Goal: Task Accomplishment & Management: Manage account settings

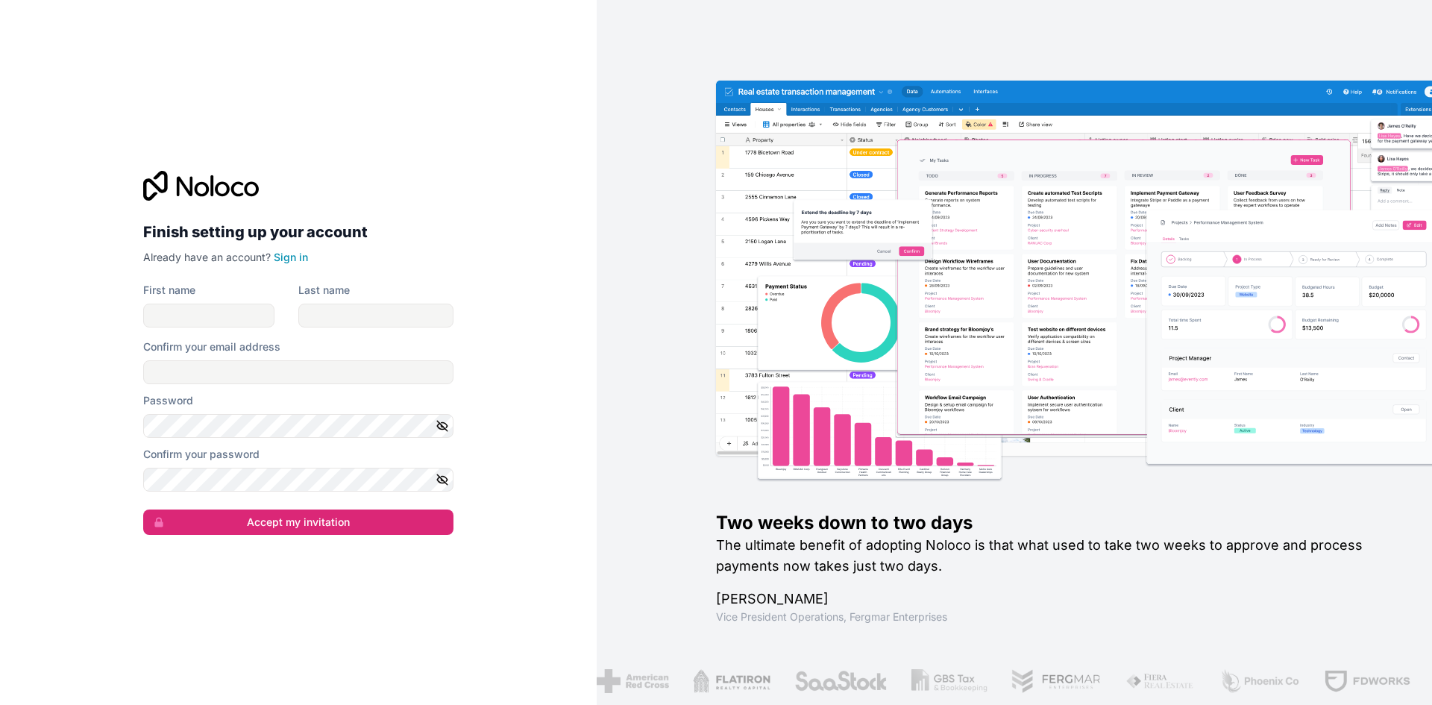
click at [169, 43] on div "Finish setting up your account Already have an account? Sign in First name Last…" at bounding box center [298, 352] width 597 height 705
click at [286, 252] on link "Sign in" at bounding box center [291, 257] width 34 height 13
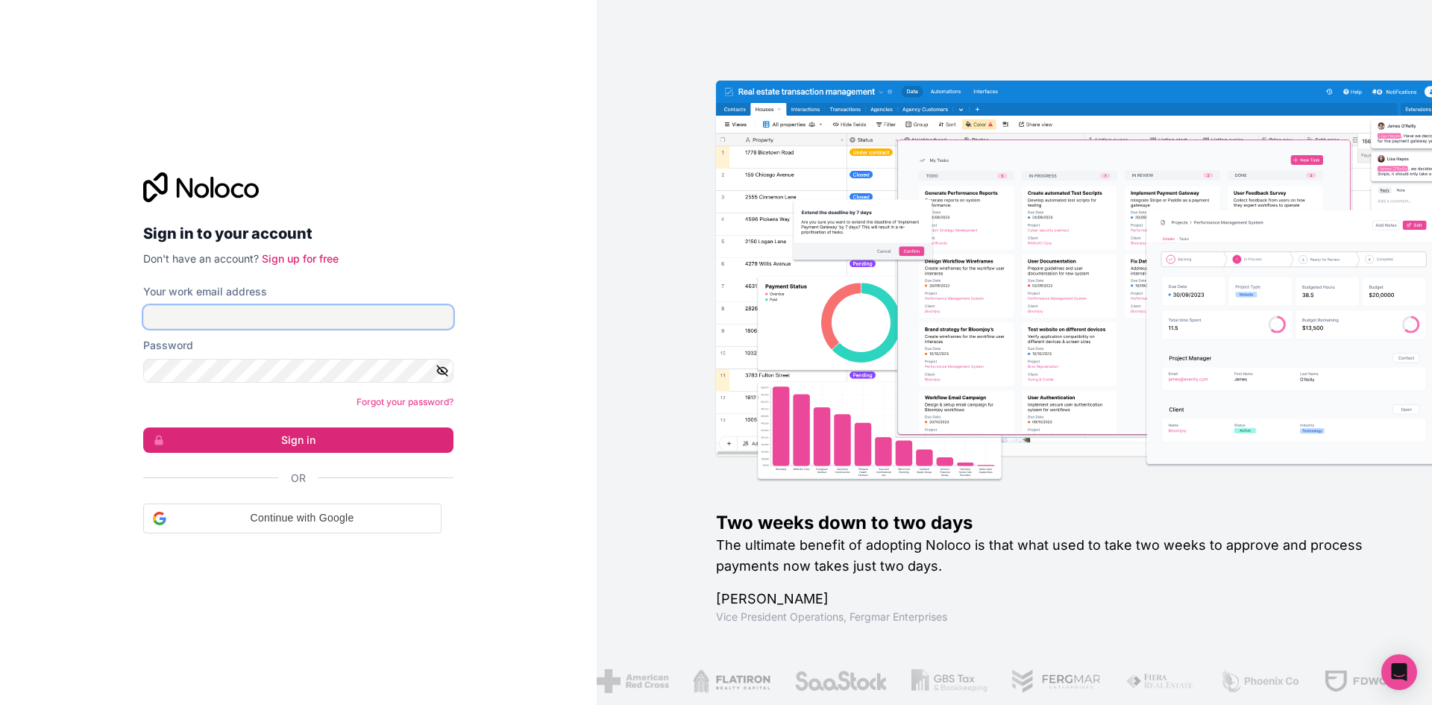
type input "[EMAIL_ADDRESS][DOMAIN_NAME]"
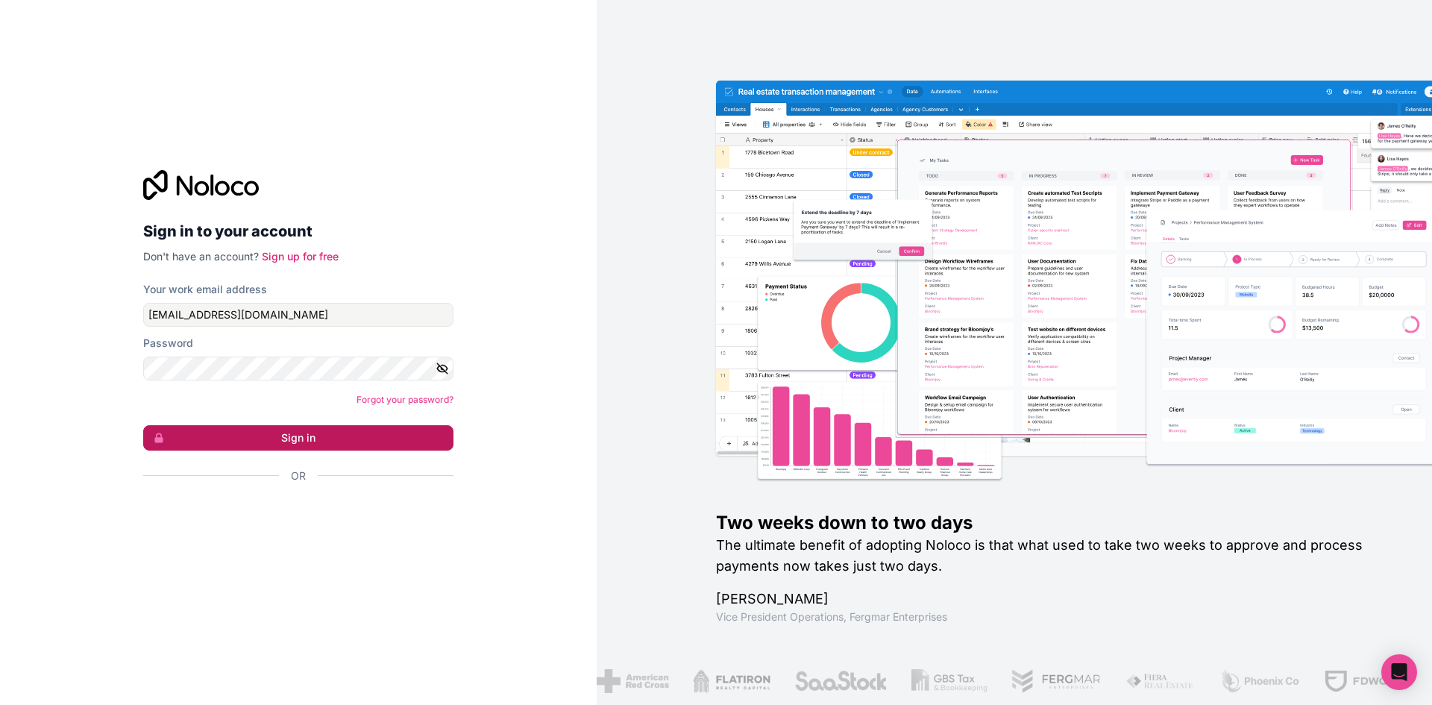
click at [282, 440] on button "Sign in" at bounding box center [298, 437] width 310 height 25
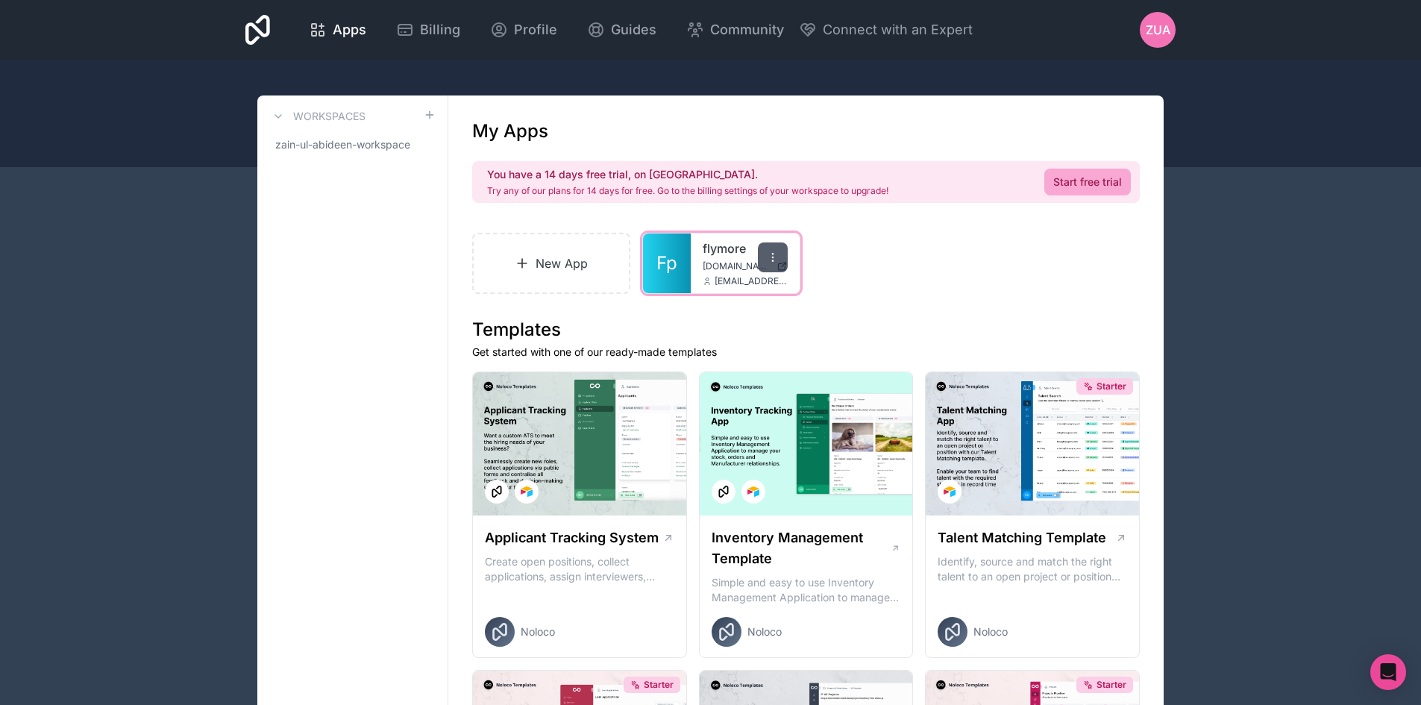
click at [770, 256] on icon at bounding box center [773, 257] width 12 height 12
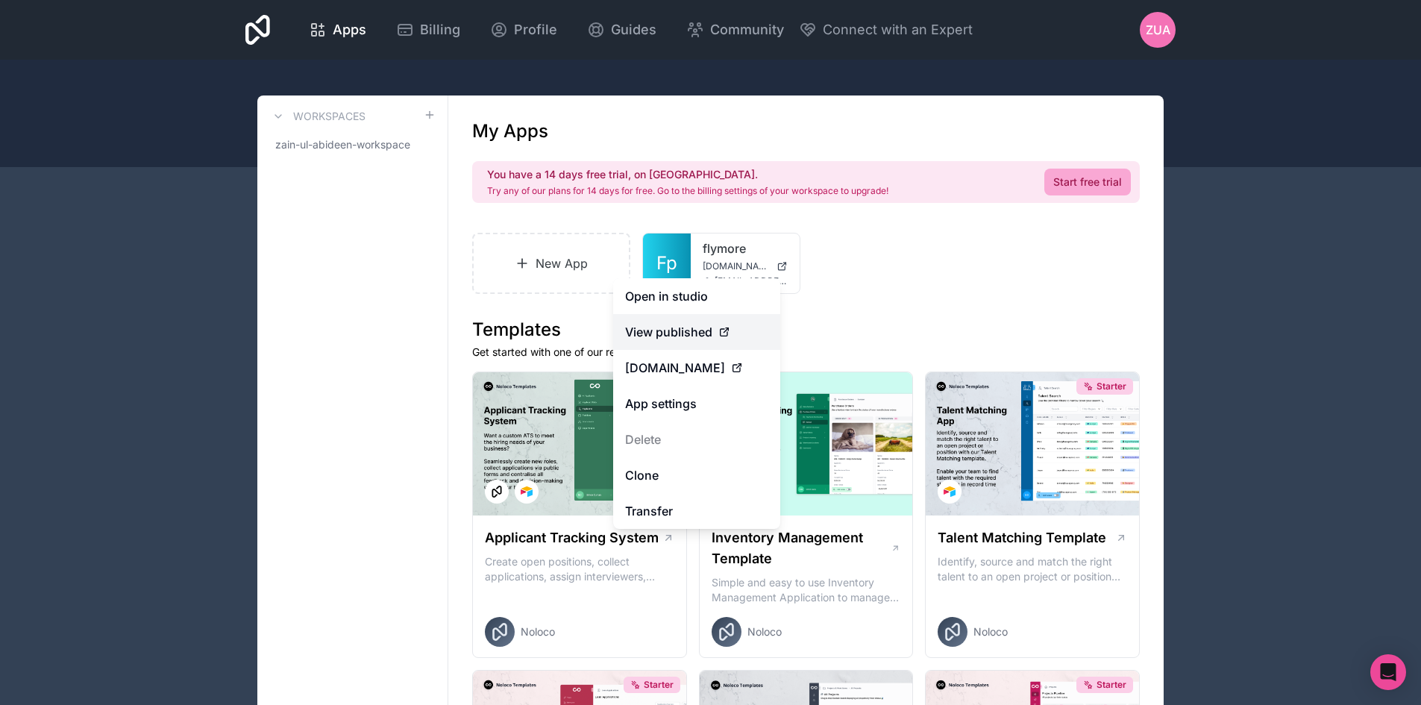
click at [721, 333] on icon at bounding box center [724, 332] width 7 height 7
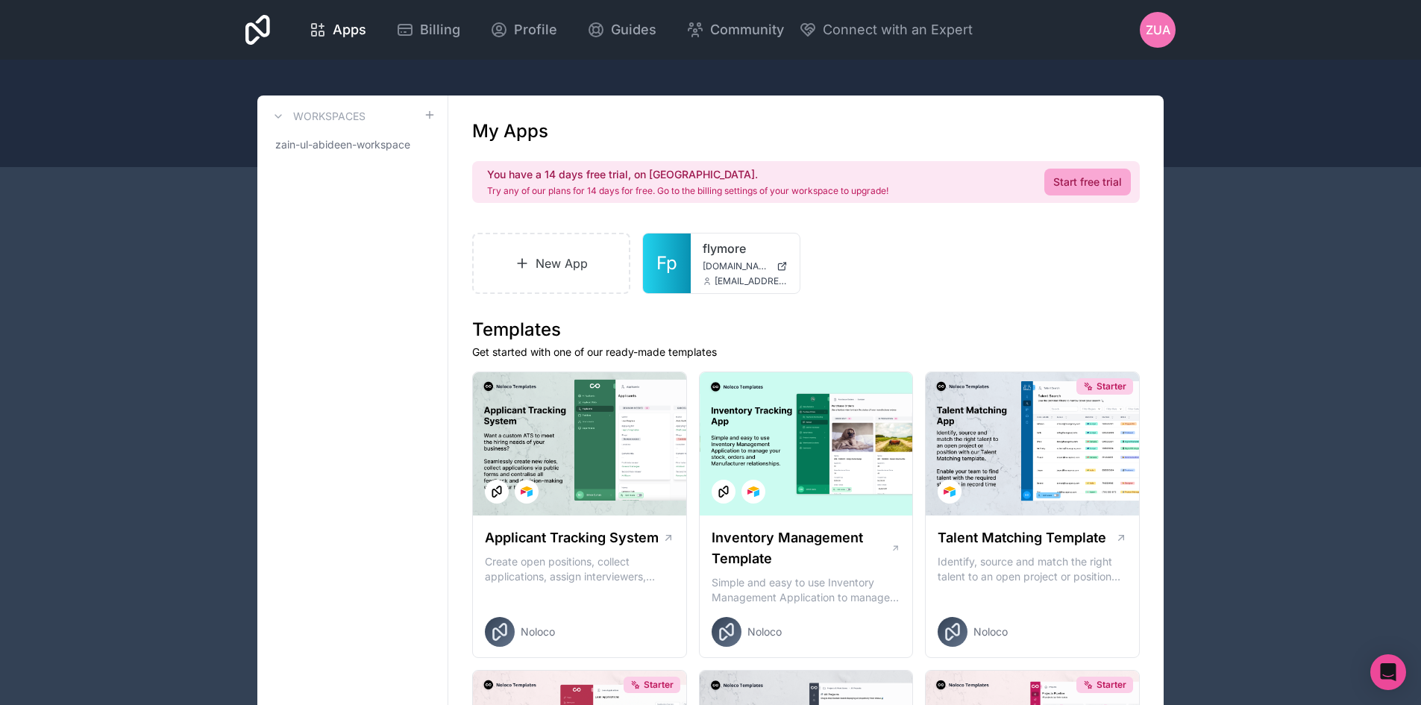
click at [887, 293] on div "New App Fp flymore portal.flymore.app sales@leviatejetsales.com" at bounding box center [806, 263] width 668 height 61
click at [780, 260] on div at bounding box center [773, 257] width 30 height 30
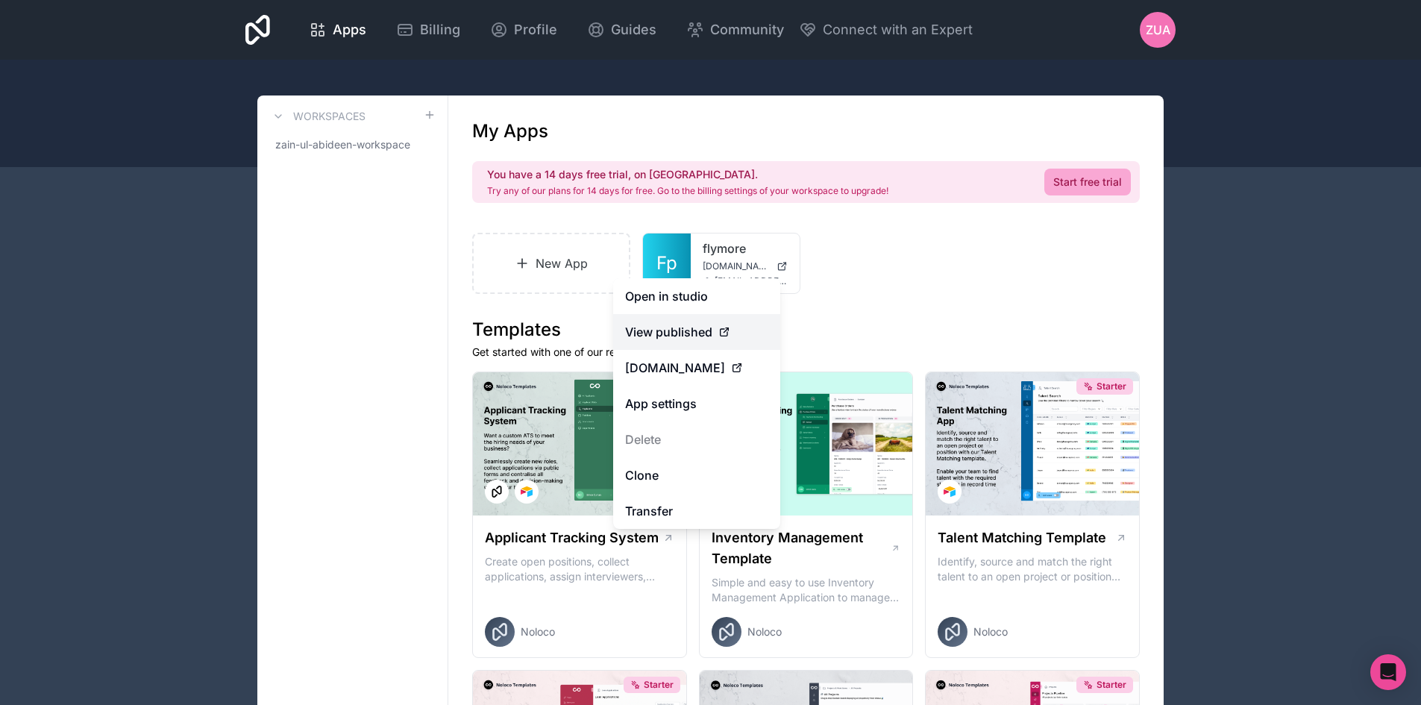
click at [668, 329] on span "View published" at bounding box center [668, 332] width 87 height 18
click at [692, 372] on span "[DOMAIN_NAME]" at bounding box center [675, 368] width 100 height 18
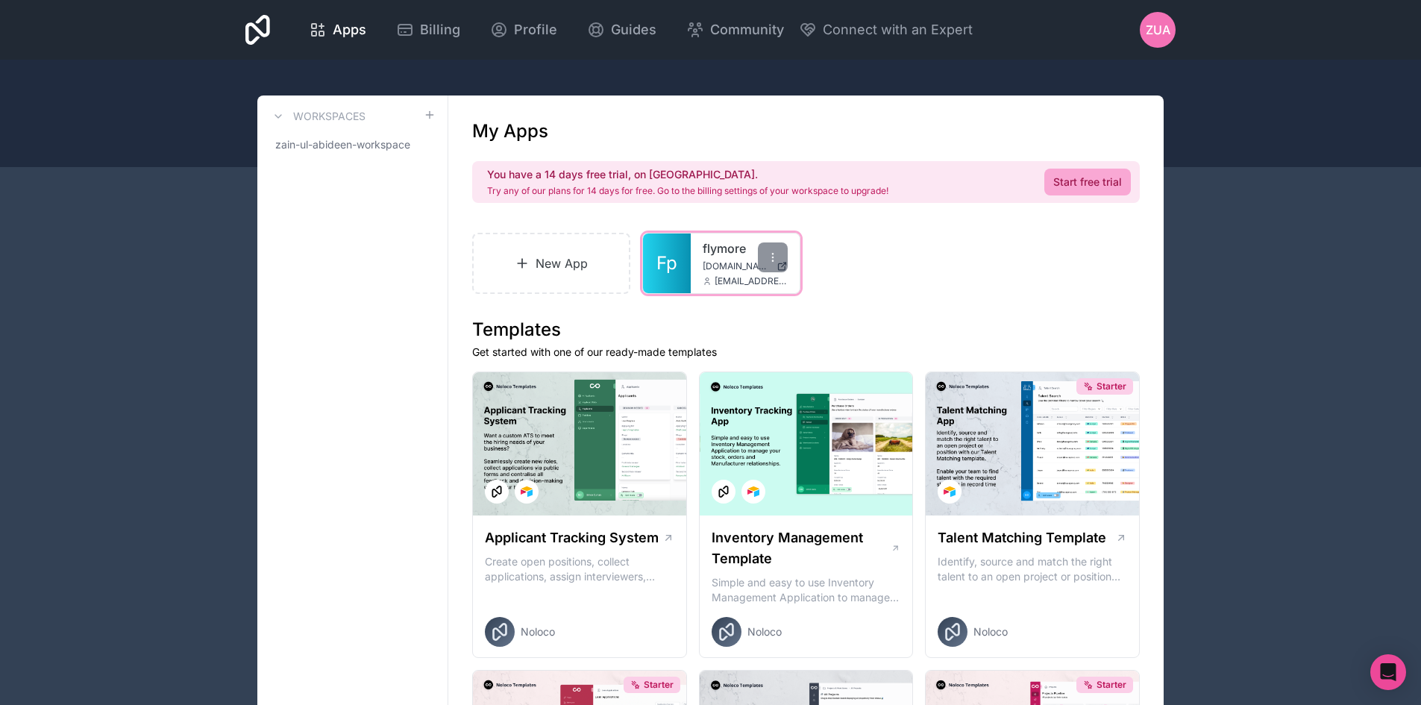
click at [725, 264] on span "[DOMAIN_NAME]" at bounding box center [737, 266] width 68 height 12
click at [740, 266] on span "[DOMAIN_NAME]" at bounding box center [737, 266] width 68 height 12
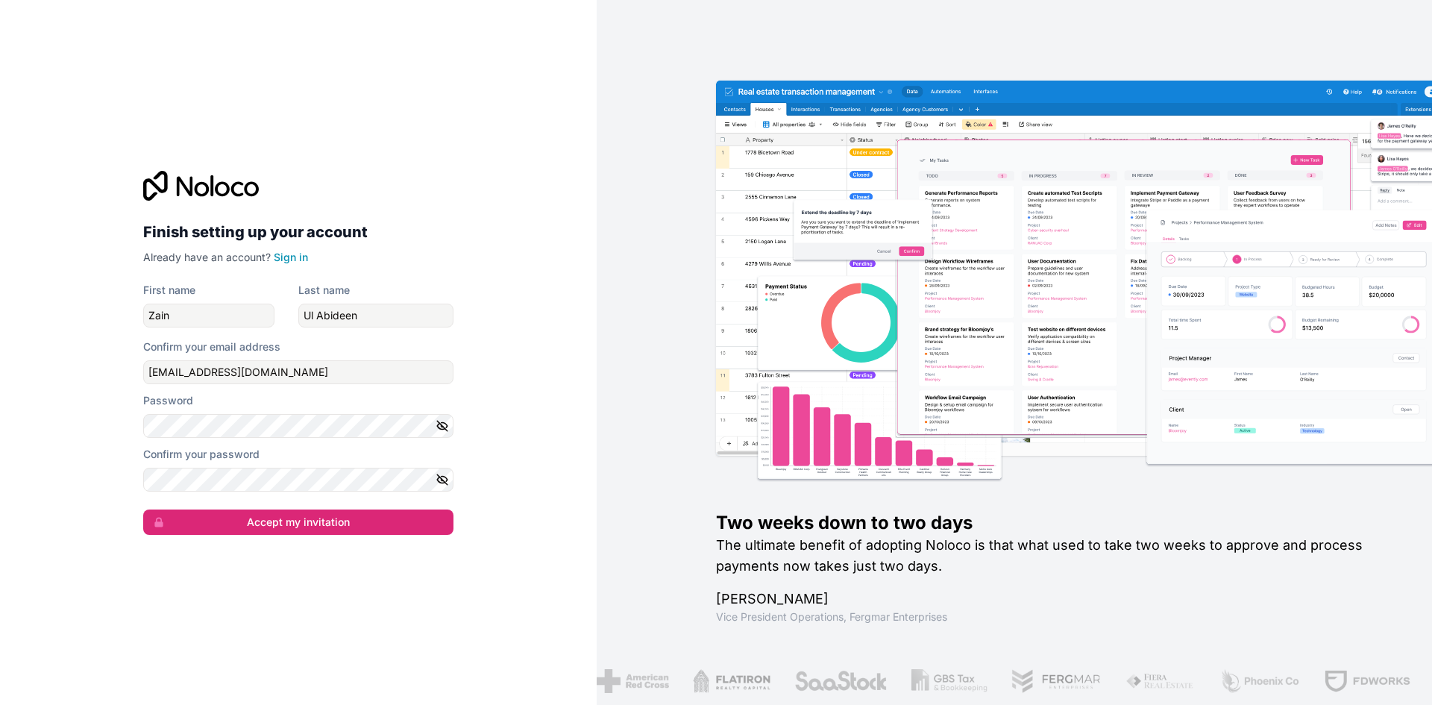
click at [438, 431] on icon "button" at bounding box center [442, 425] width 13 height 13
click at [94, 417] on div "Finish setting up your account Already have an account? Sign in First name [PER…" at bounding box center [298, 352] width 597 height 705
click at [260, 524] on button "Accept my invitation" at bounding box center [298, 522] width 310 height 25
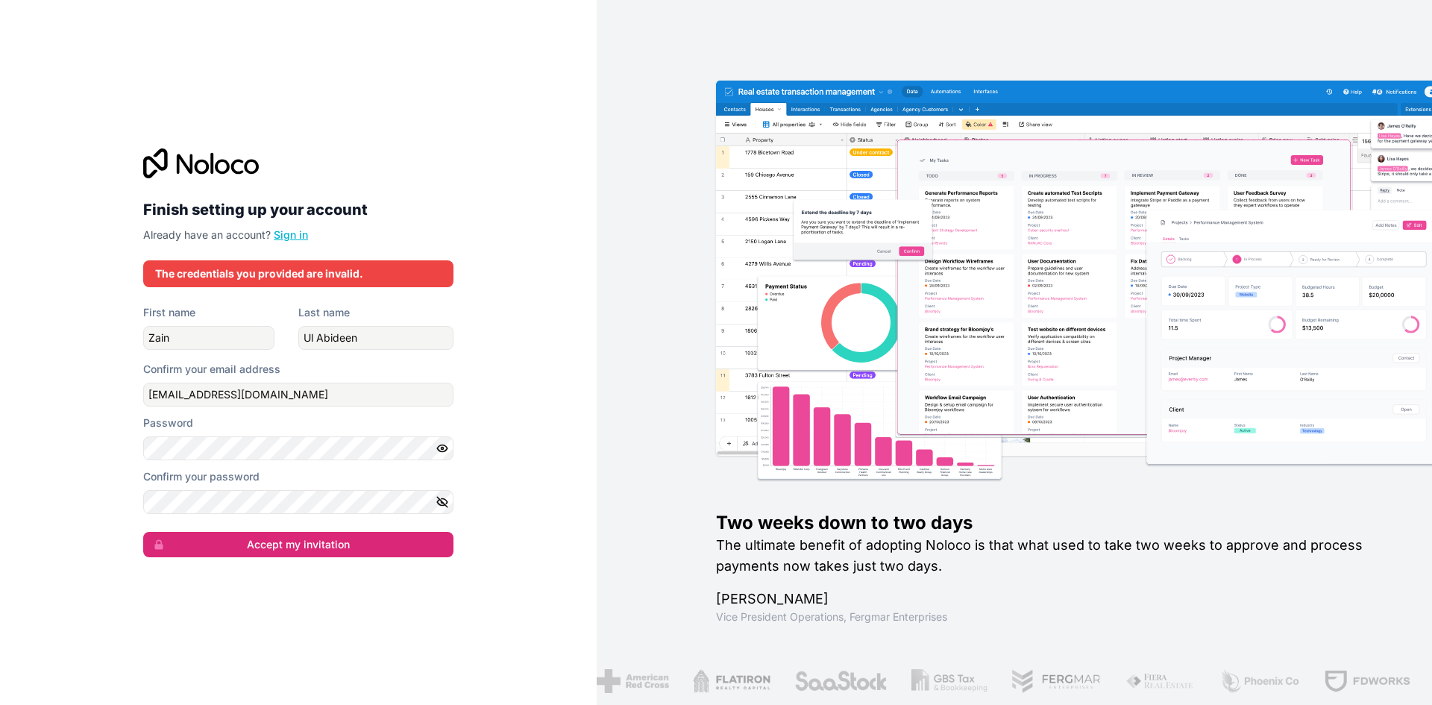
click at [293, 235] on link "Sign in" at bounding box center [291, 234] width 34 height 13
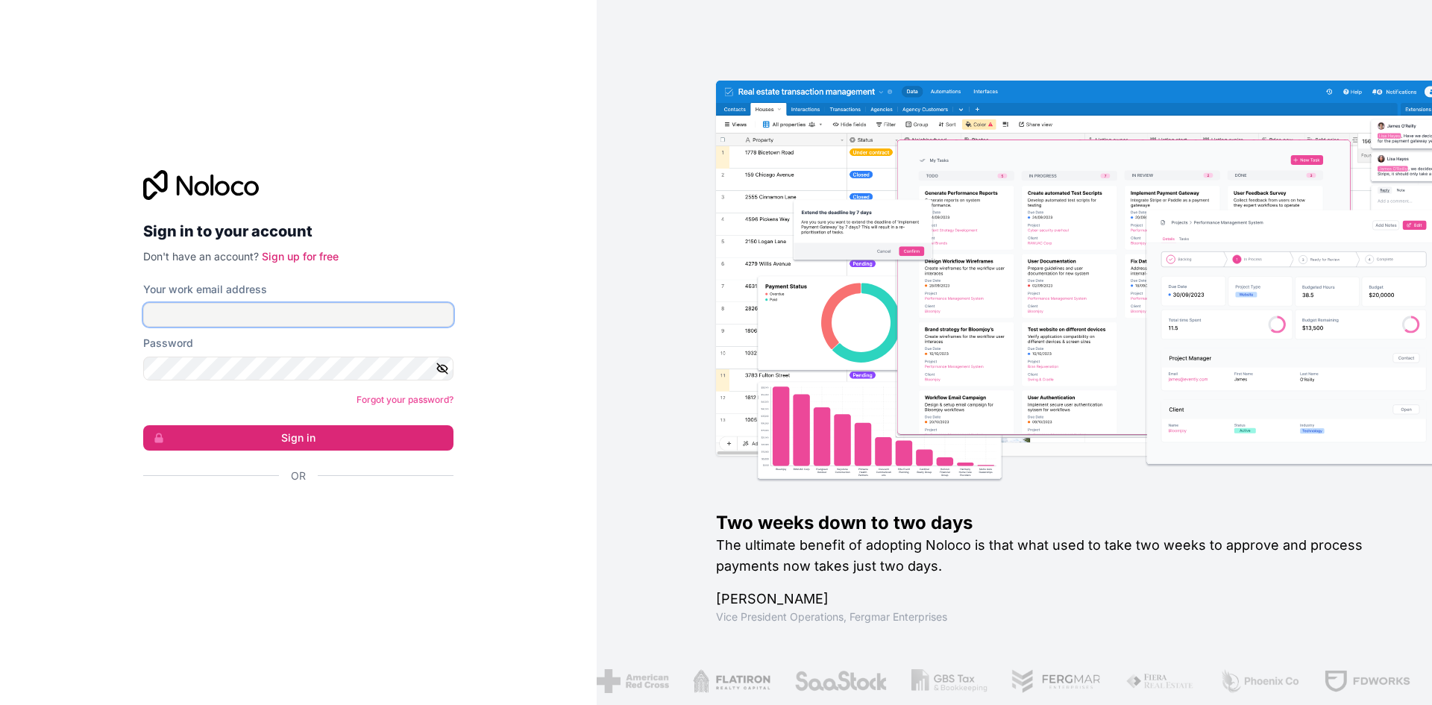
type input "[EMAIL_ADDRESS][DOMAIN_NAME]"
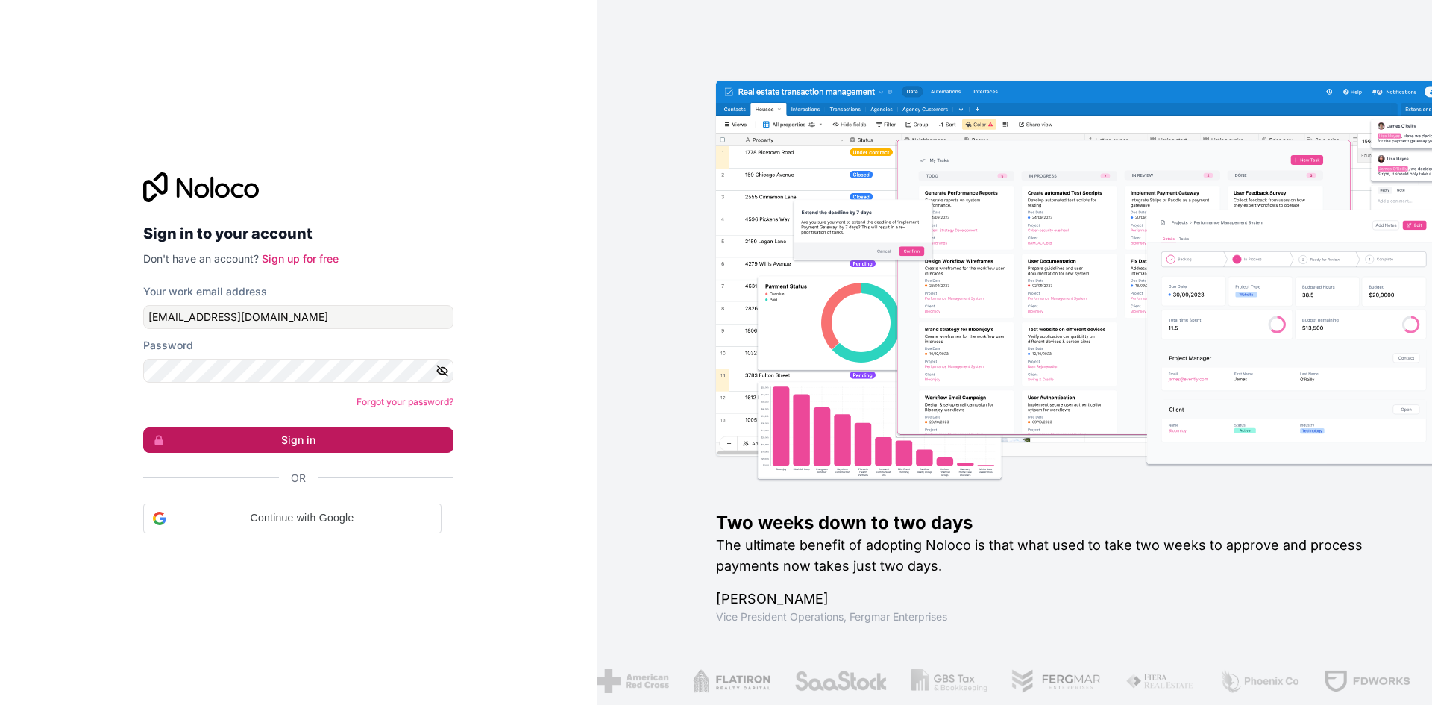
click at [297, 440] on button "Sign in" at bounding box center [298, 439] width 310 height 25
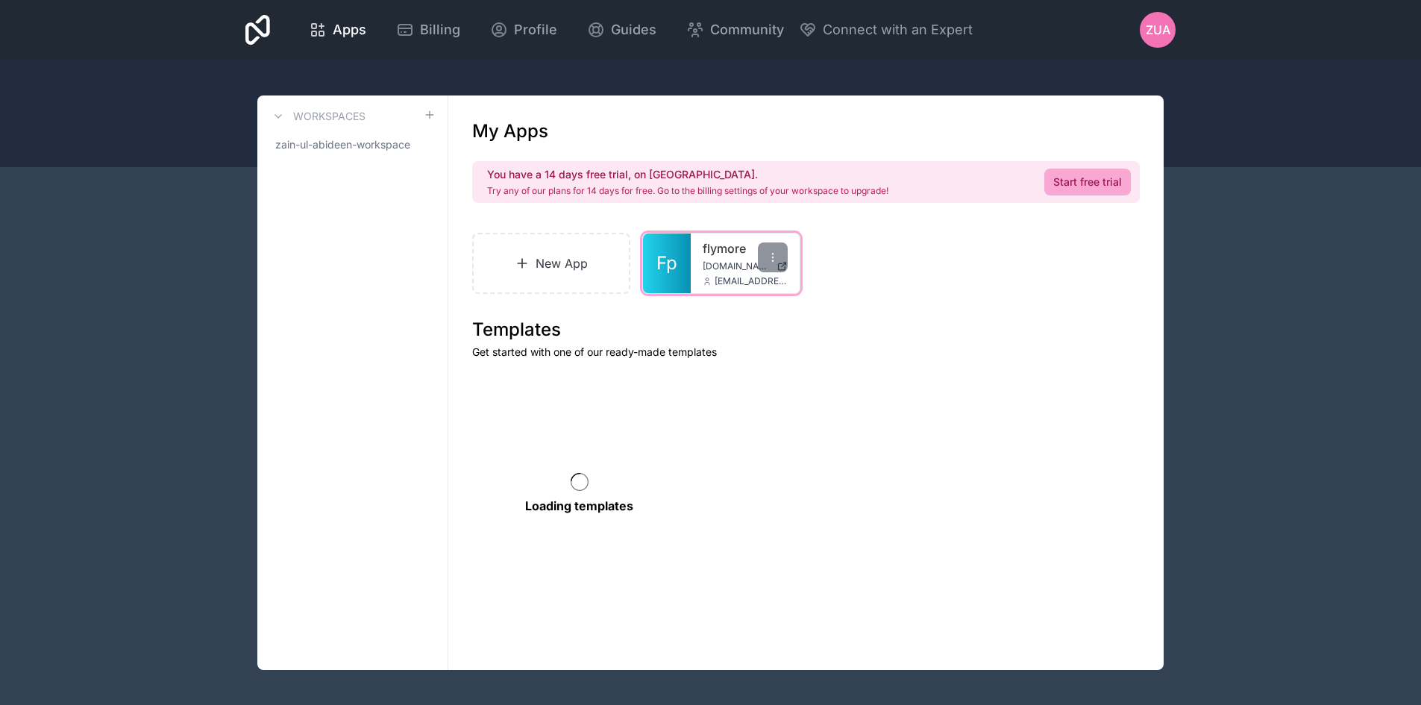
click at [740, 272] on span "[DOMAIN_NAME]" at bounding box center [737, 266] width 68 height 12
